Goal: Transaction & Acquisition: Book appointment/travel/reservation

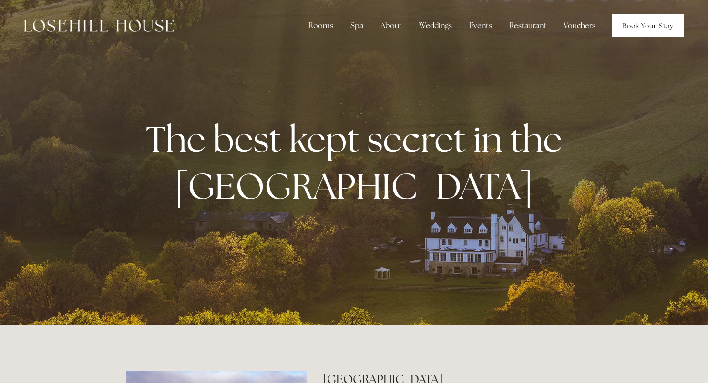
click at [637, 20] on link "Book Your Stay" at bounding box center [648, 25] width 72 height 23
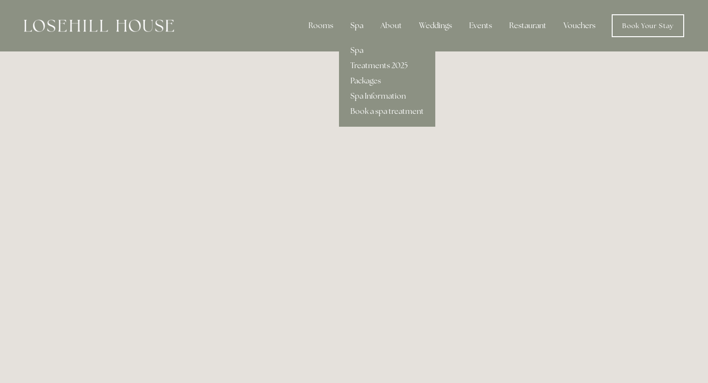
click at [354, 28] on div "Spa" at bounding box center [357, 25] width 28 height 19
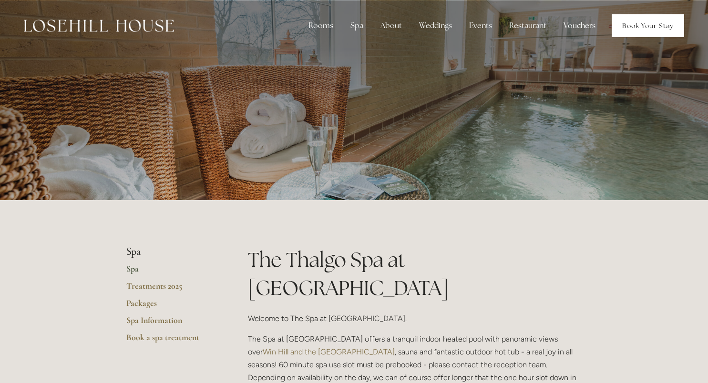
click at [629, 27] on link "Book Your Stay" at bounding box center [648, 25] width 72 height 23
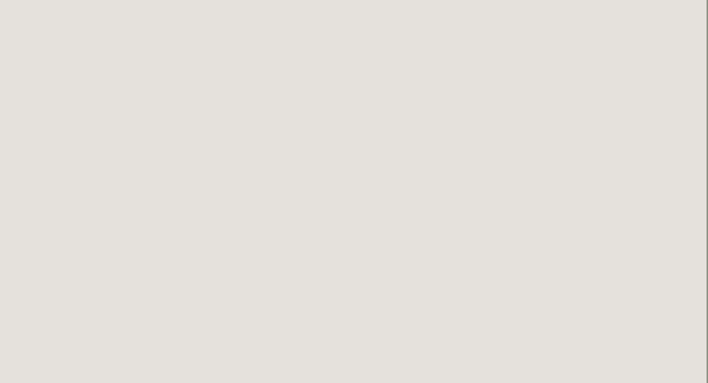
scroll to position [309, 1]
